Goal: Task Accomplishment & Management: Manage account settings

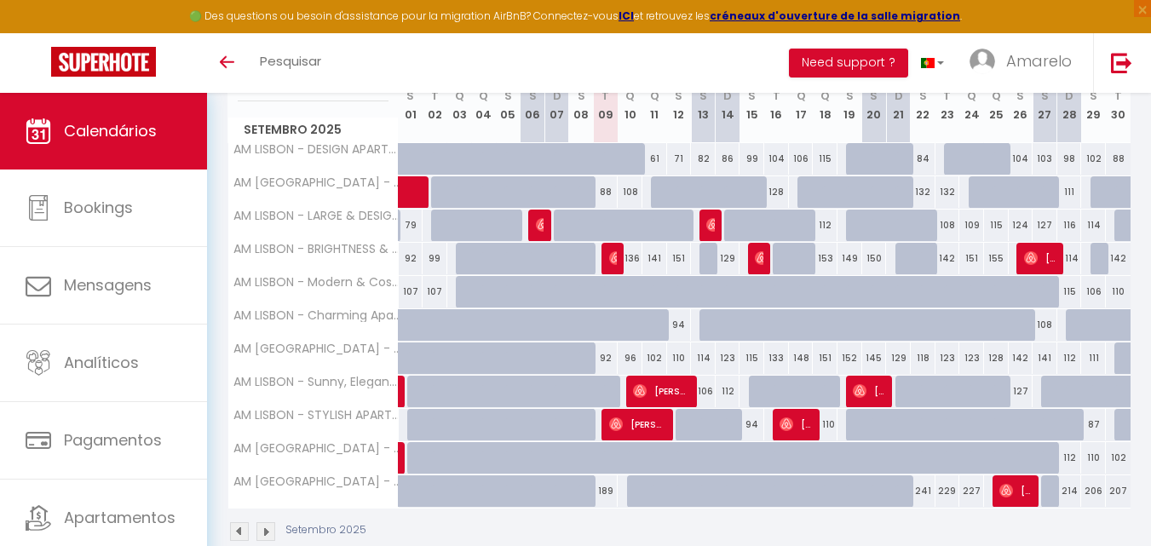
click at [610, 191] on div "88" at bounding box center [606, 192] width 25 height 32
type input "88"
type input "[DATE]"
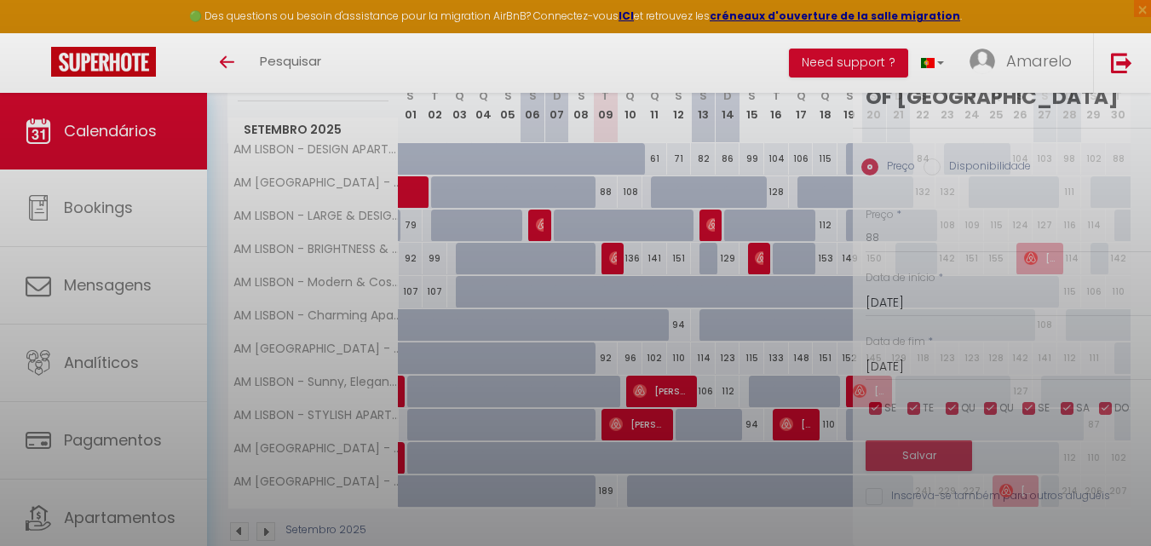
click at [610, 191] on div at bounding box center [575, 273] width 1151 height 546
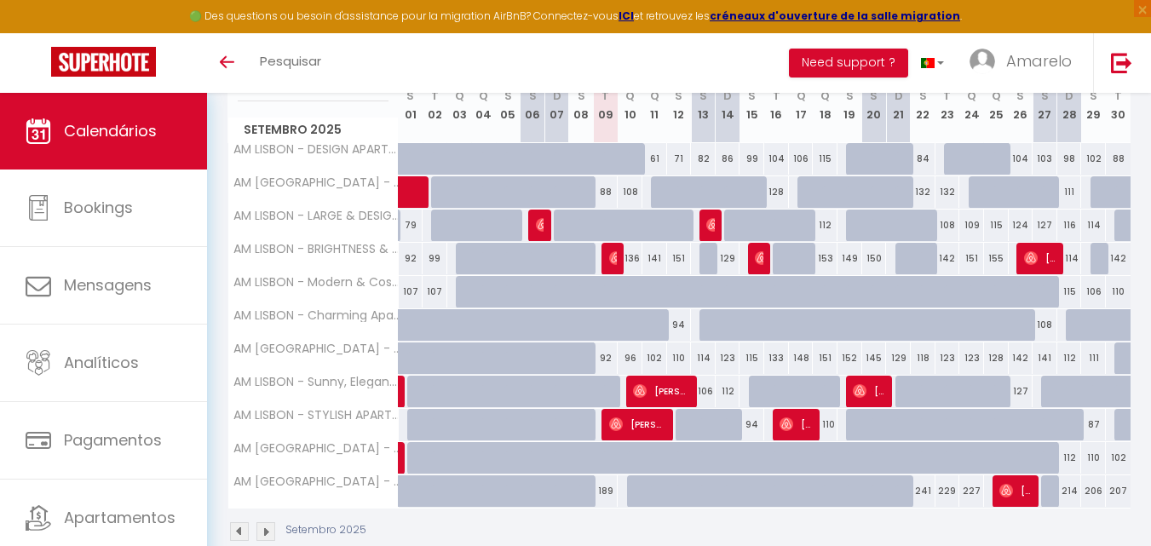
click at [606, 187] on div "88" at bounding box center [606, 192] width 25 height 32
type input "88"
type input "[DATE]"
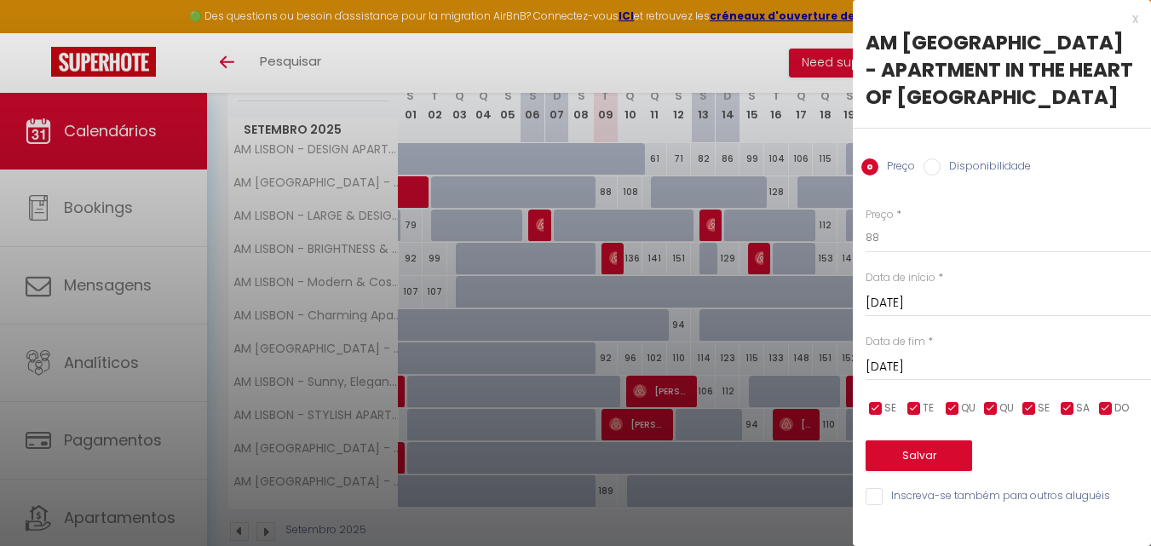
click at [974, 150] on div "Preço Disponibilidade" at bounding box center [1002, 157] width 298 height 57
click at [977, 159] on label "Disponibilidade" at bounding box center [986, 168] width 90 height 19
click at [941, 159] on input "Disponibilidade" at bounding box center [932, 167] width 17 height 17
radio input "true"
radio input "false"
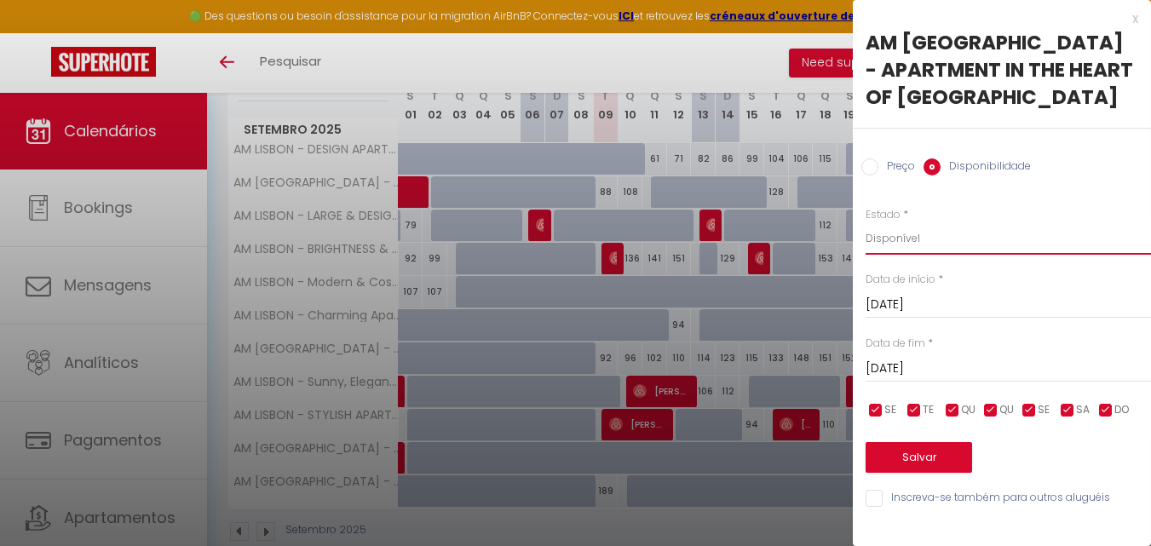
click at [962, 222] on select "Disponível Indisponível" at bounding box center [1009, 238] width 286 height 32
select select "0"
click at [866, 222] on select "Disponível Indisponível" at bounding box center [1009, 238] width 286 height 32
click at [939, 442] on button "Salvar" at bounding box center [919, 457] width 107 height 31
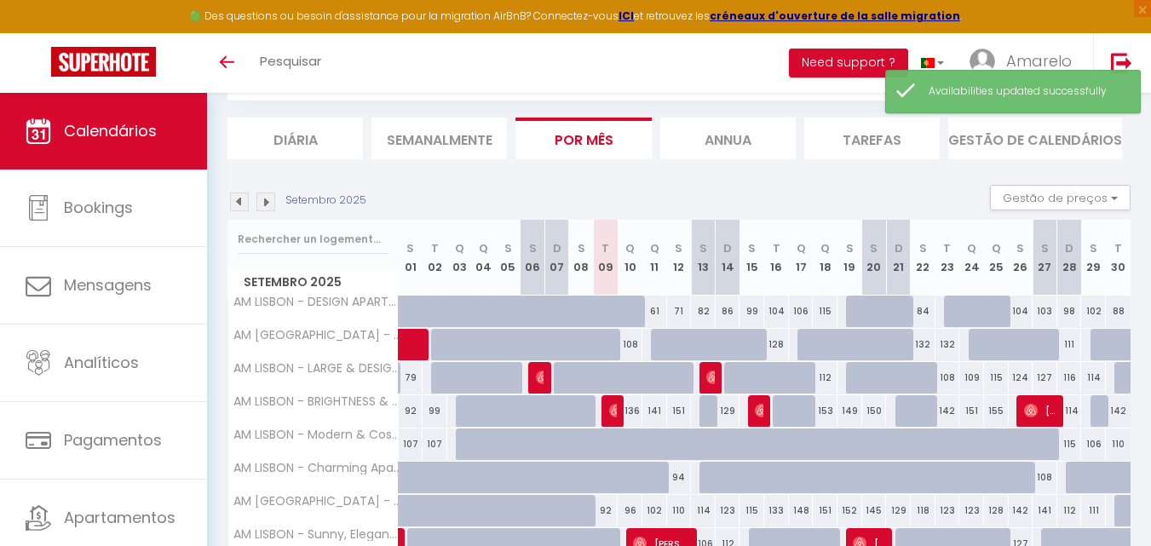
scroll to position [245, 0]
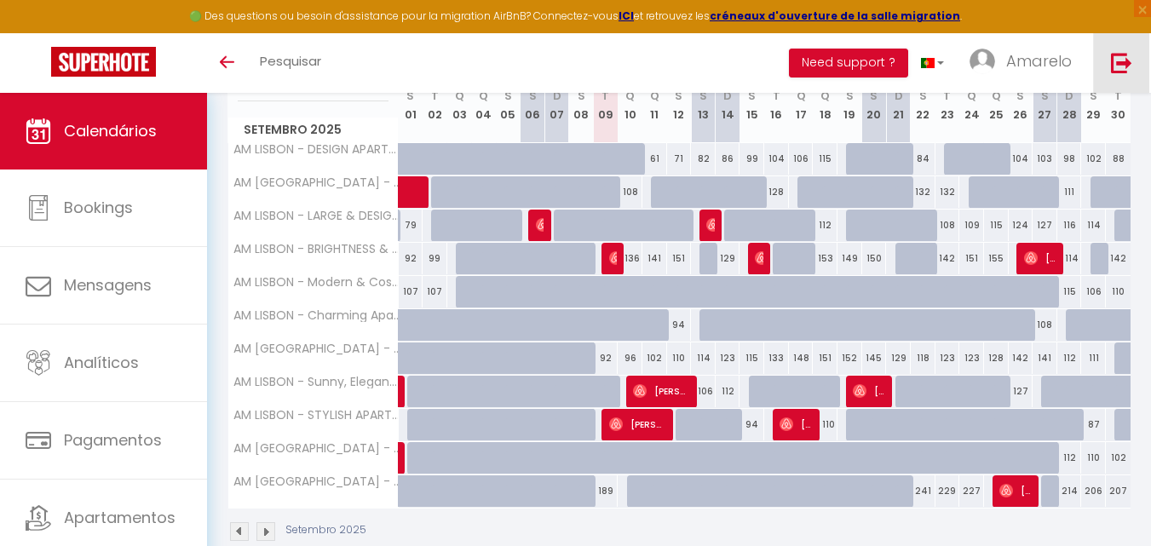
click at [1128, 62] on img at bounding box center [1121, 62] width 21 height 21
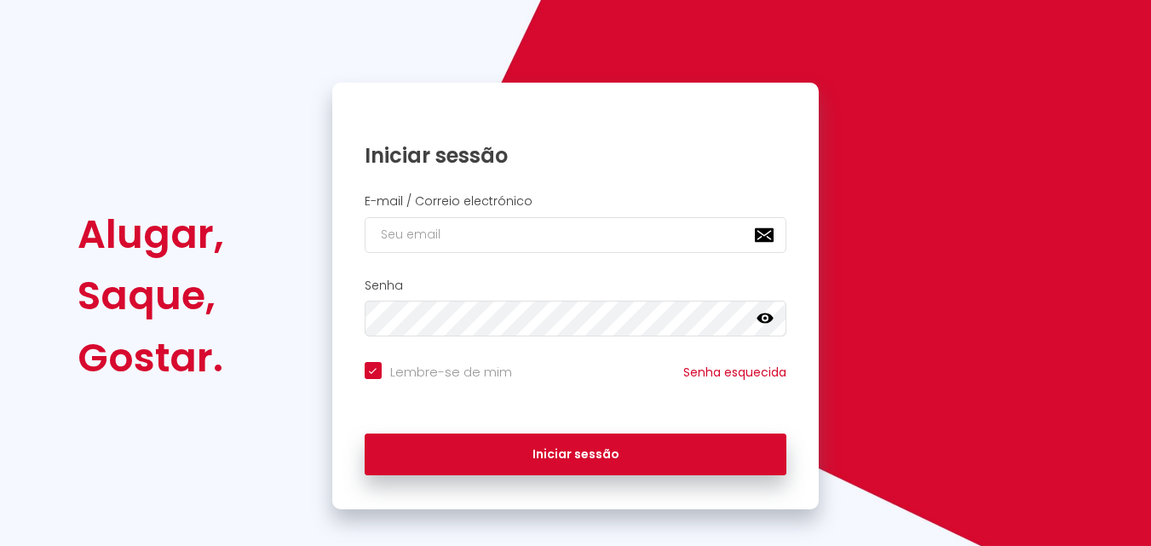
checkbox input "true"
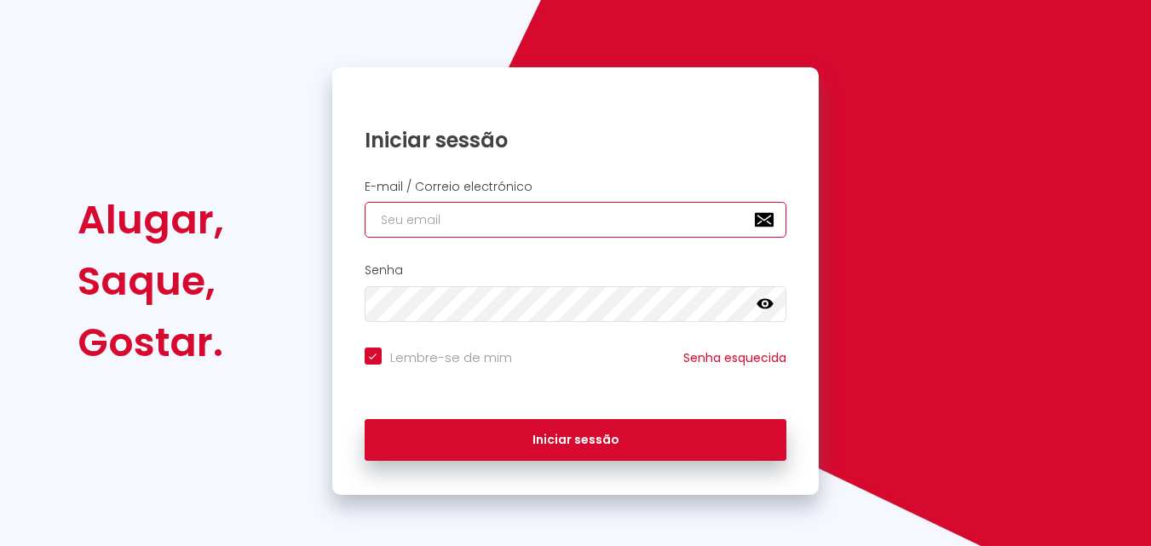
type input "[EMAIL_ADDRESS][DOMAIN_NAME]"
checkbox input "true"
click at [700, 224] on input "[EMAIL_ADDRESS][DOMAIN_NAME]" at bounding box center [576, 220] width 423 height 36
type input "[EMAIL_ADDRESS][DOMAIN_NAME]"
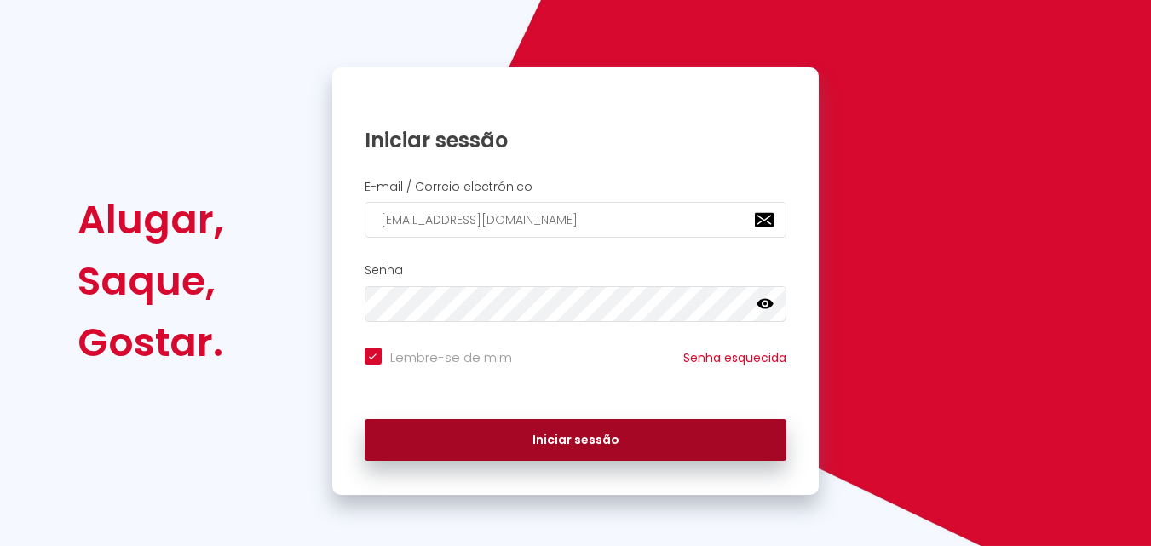
click at [585, 441] on button "Iniciar sessão" at bounding box center [576, 440] width 423 height 43
checkbox input "true"
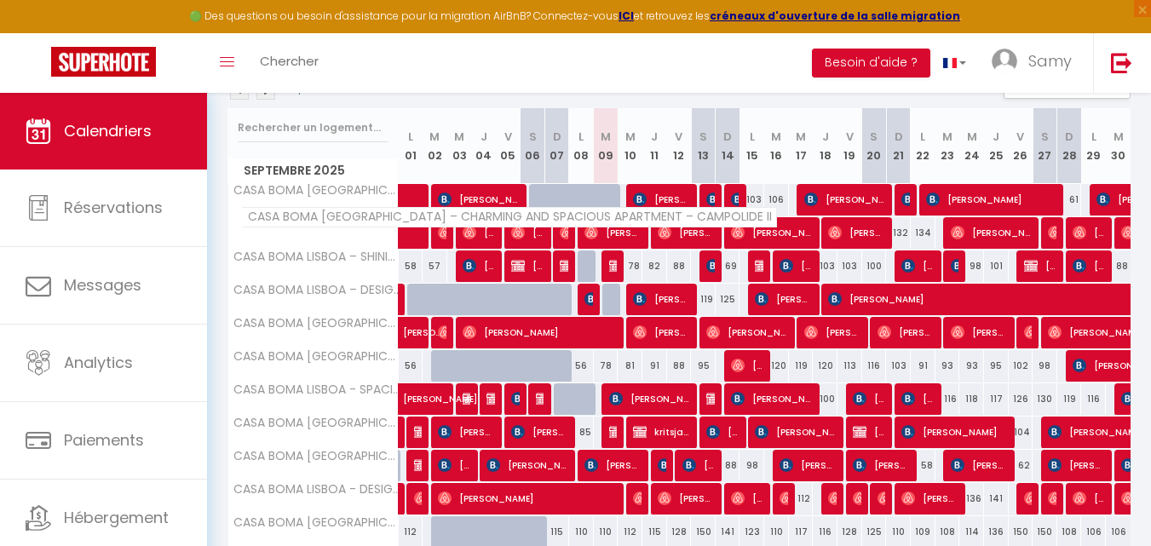
scroll to position [170, 0]
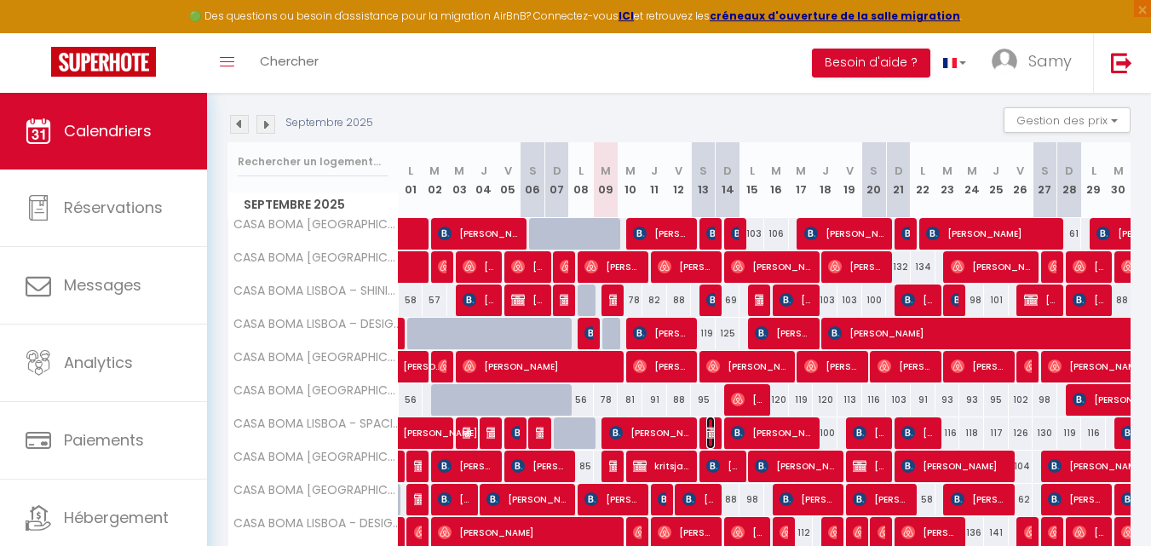
click at [713, 430] on img at bounding box center [714, 433] width 14 height 14
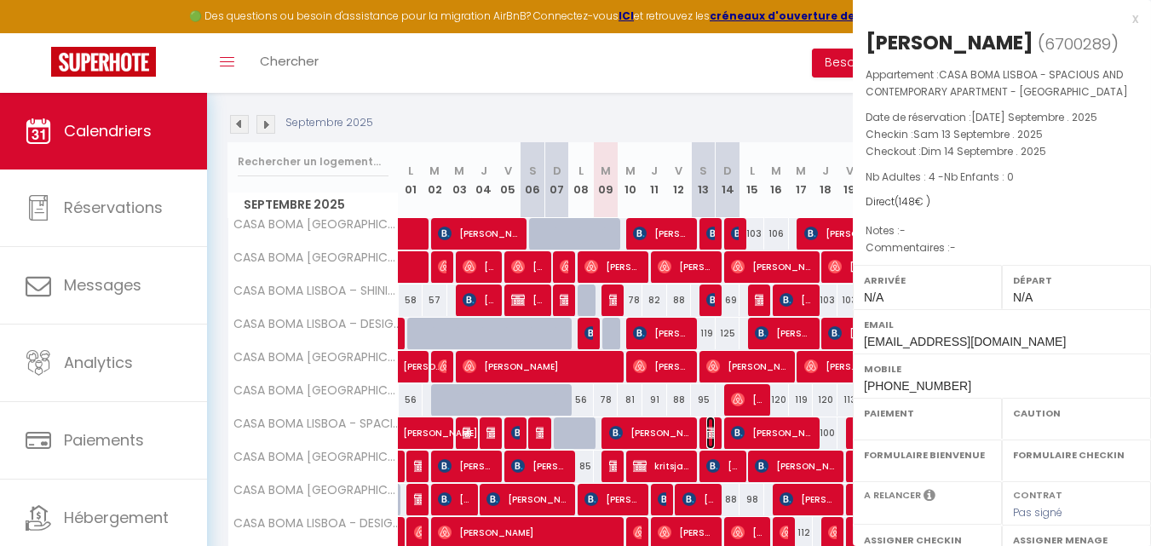
select select "OK"
select select "KO"
select select "0"
select select "1"
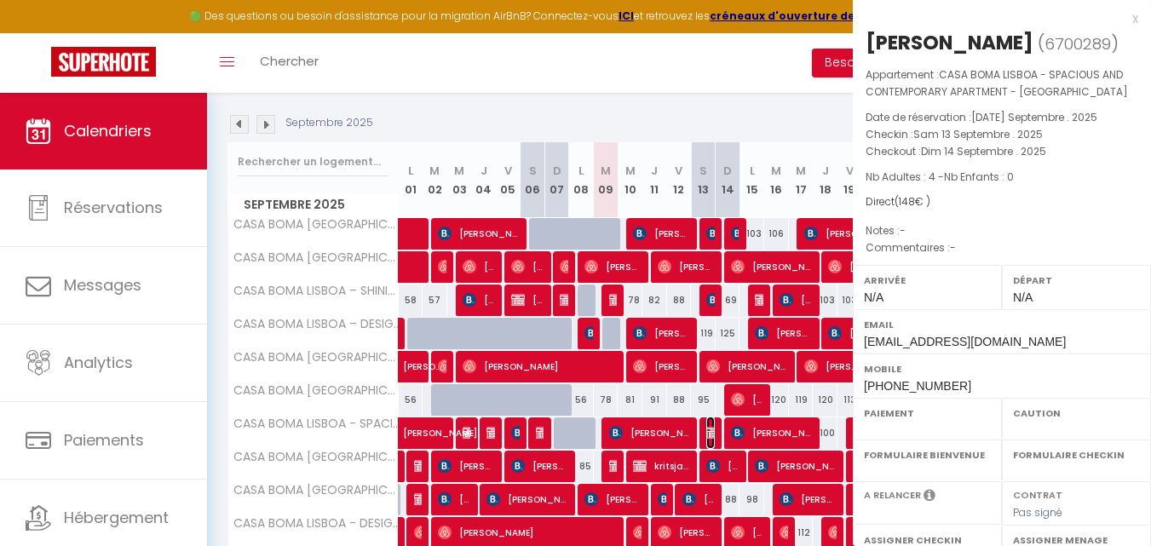
select select
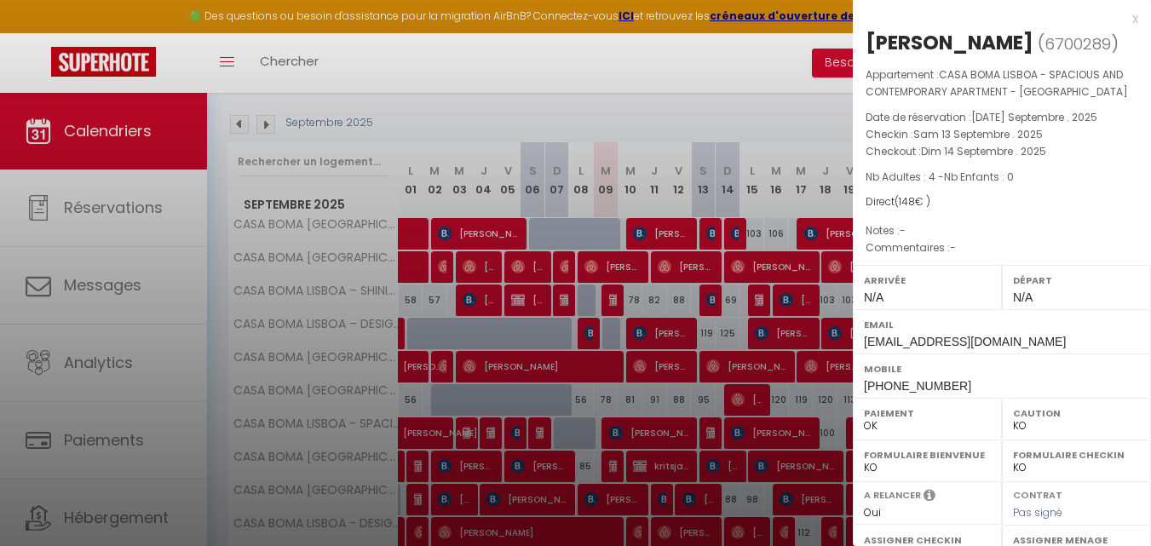
click at [421, 179] on div at bounding box center [575, 273] width 1151 height 546
